Goal: Navigation & Orientation: Find specific page/section

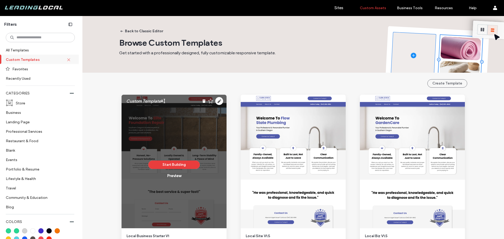
scroll to position [202, 0]
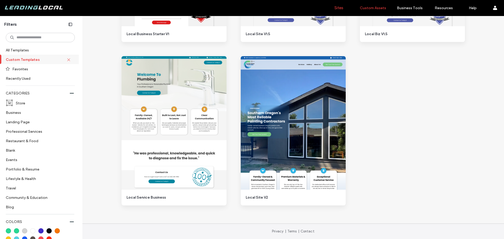
click at [345, 6] on link "Sites" at bounding box center [338, 8] width 31 height 16
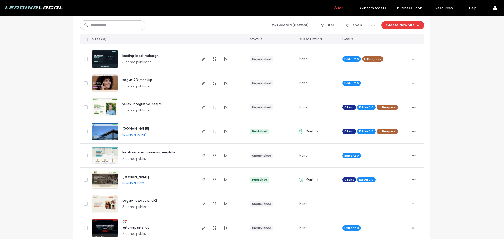
scroll to position [105, 0]
drag, startPoint x: 143, startPoint y: 135, endPoint x: 151, endPoint y: 136, distance: 8.2
click at [151, 136] on div "[DOMAIN_NAME] [DOMAIN_NAME]" at bounding box center [157, 131] width 78 height 24
copy div "[DOMAIN_NAME]"
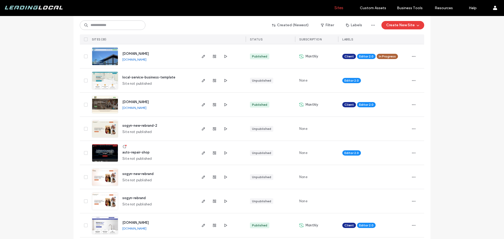
scroll to position [210, 0]
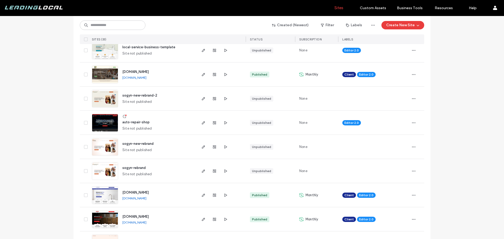
drag, startPoint x: 167, startPoint y: 78, endPoint x: 119, endPoint y: 78, distance: 47.5
click at [119, 78] on div "[DOMAIN_NAME] [DOMAIN_NAME]" at bounding box center [157, 74] width 78 height 24
copy link "[DOMAIN_NAME]"
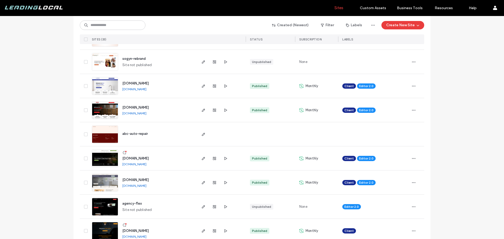
scroll to position [315, 0]
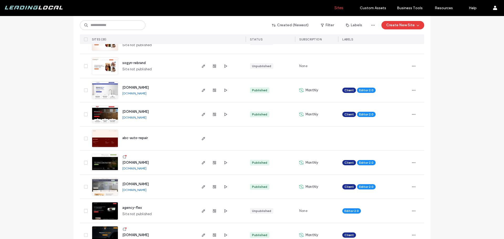
drag, startPoint x: 167, startPoint y: 94, endPoint x: 120, endPoint y: 94, distance: 46.7
click at [120, 94] on div "[DOMAIN_NAME] [DOMAIN_NAME]" at bounding box center [157, 90] width 78 height 24
copy link "[DOMAIN_NAME]"
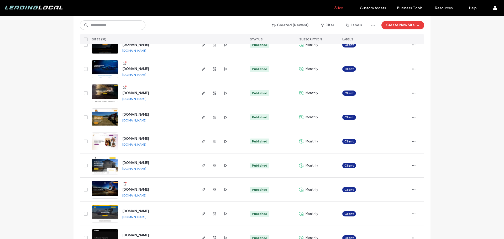
scroll to position [472, 0]
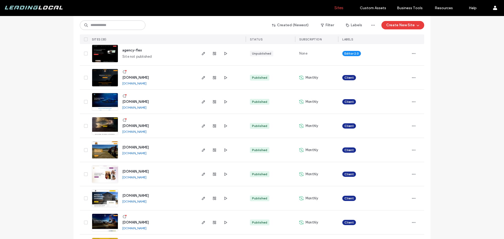
click at [167, 83] on div "[DOMAIN_NAME] [DOMAIN_NAME]" at bounding box center [157, 78] width 78 height 24
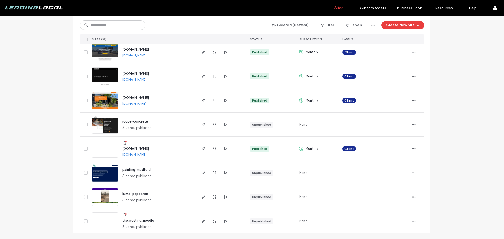
scroll to position [667, 0]
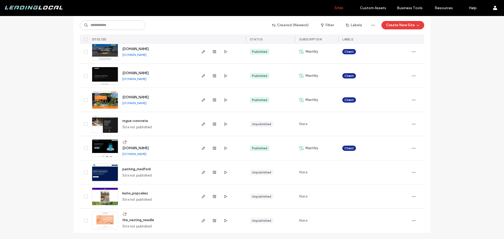
drag, startPoint x: 154, startPoint y: 154, endPoint x: 120, endPoint y: 154, distance: 33.8
click at [120, 154] on div "[DOMAIN_NAME] [DOMAIN_NAME]" at bounding box center [157, 148] width 78 height 24
copy link "[DOMAIN_NAME]"
